Goal: Task Accomplishment & Management: Use online tool/utility

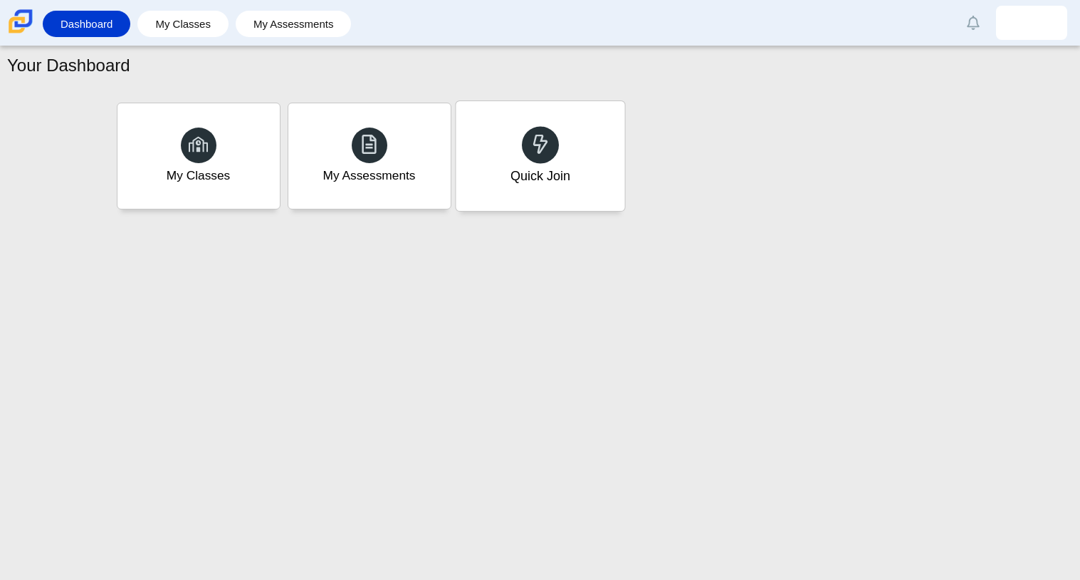
click at [553, 181] on div "Quick Join" at bounding box center [540, 176] width 60 height 19
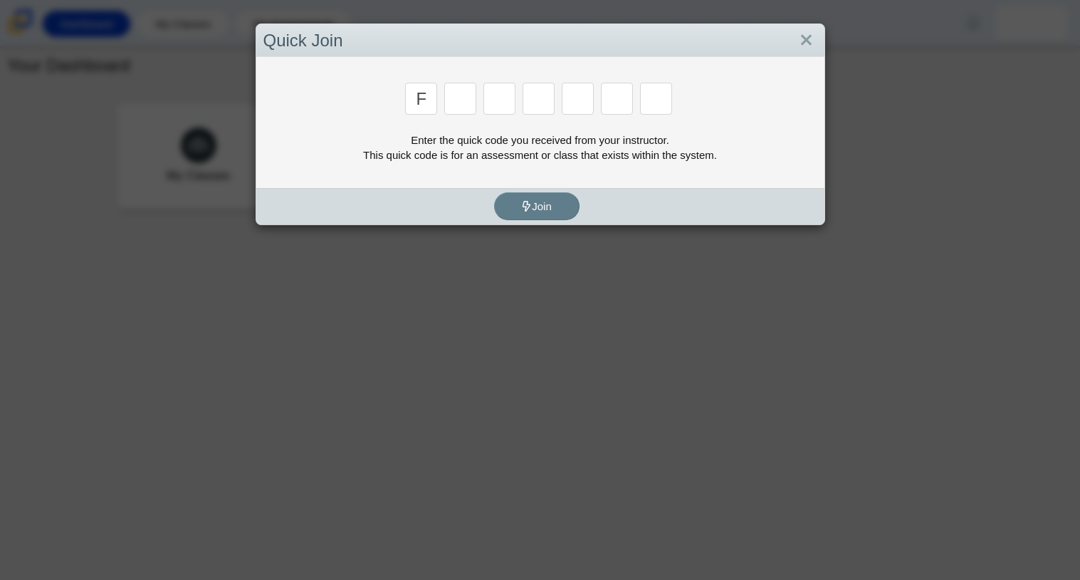
type input "F"
type input "7"
type input "m"
type input "c"
type input "h"
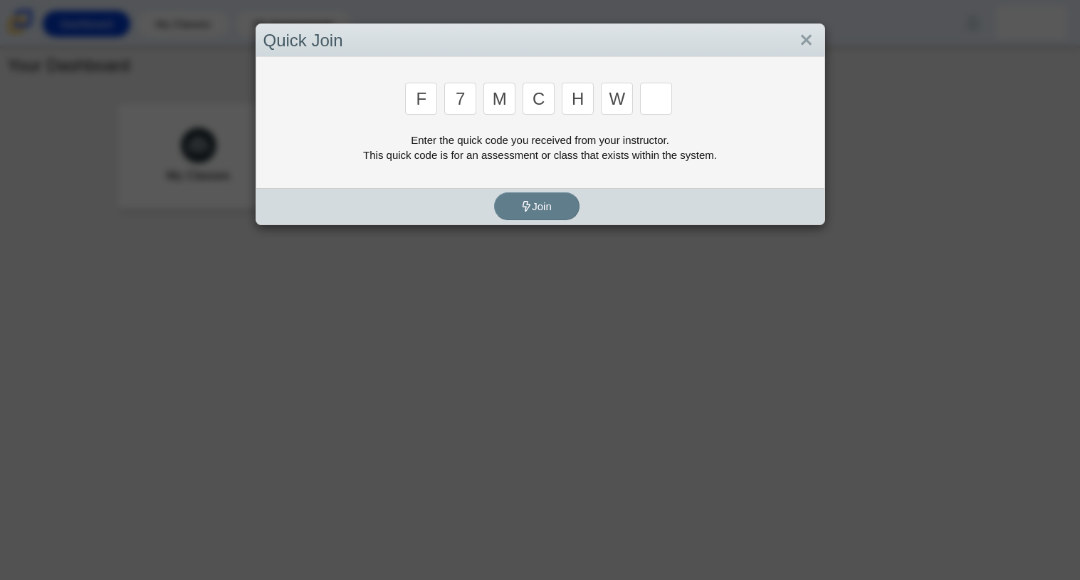
type input "w"
type input "k"
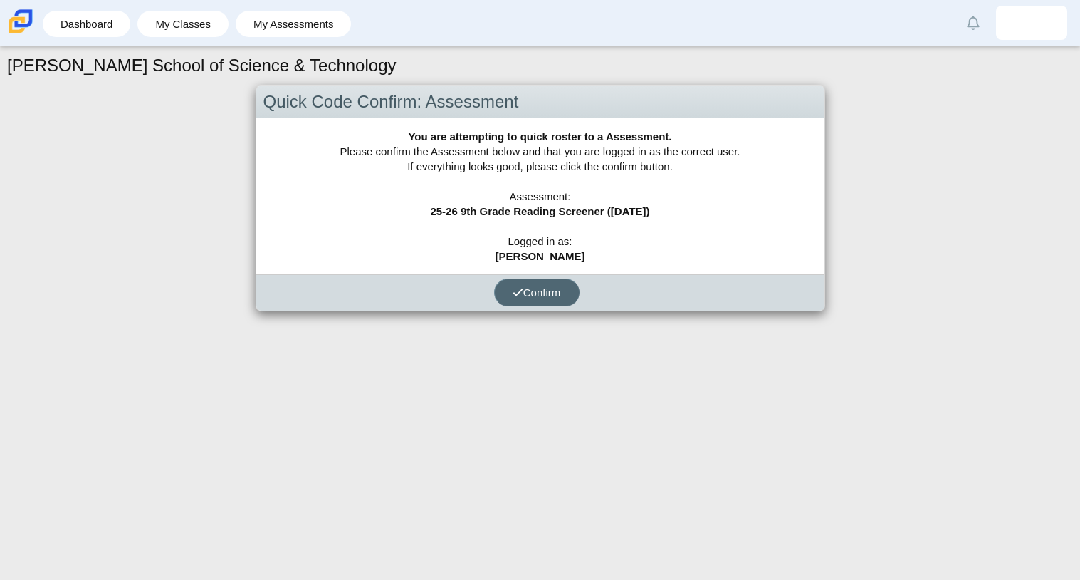
click at [555, 289] on span "Confirm" at bounding box center [537, 292] width 48 height 12
